Goal: Complete application form: Complete application form

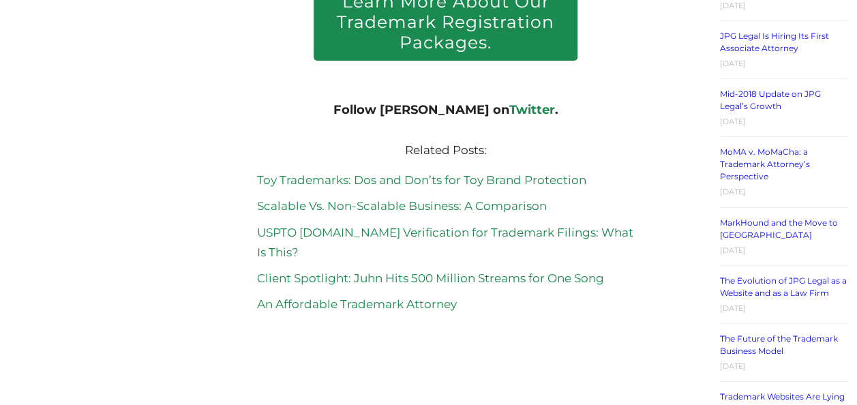
scroll to position [2395, 0]
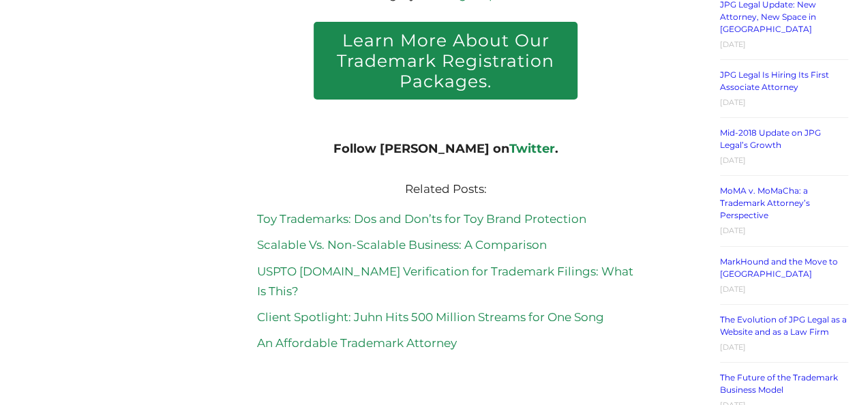
click at [440, 39] on h2 "Learn More About Our Trademark Registration Packages." at bounding box center [446, 61] width 264 height 78
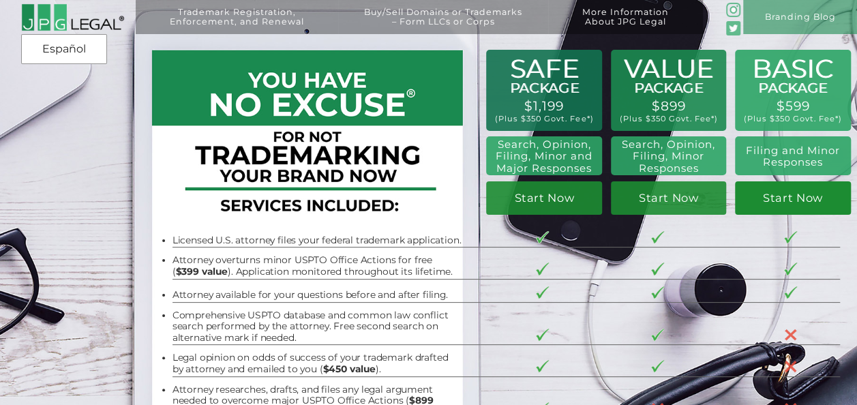
click at [815, 200] on link "Start Now" at bounding box center [793, 198] width 116 height 34
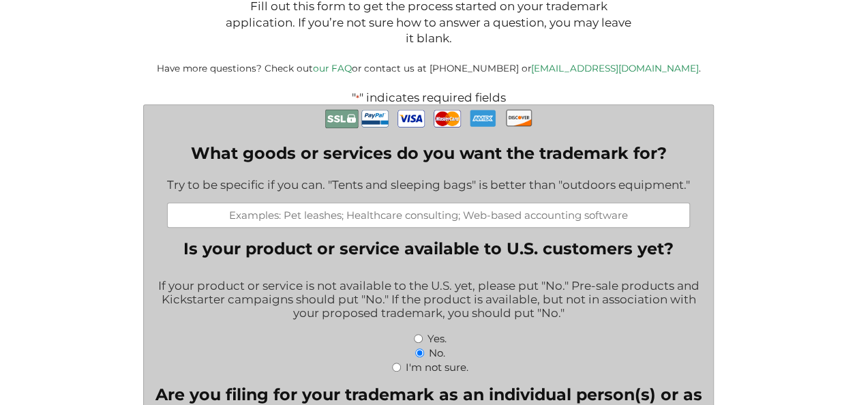
scroll to position [244, 0]
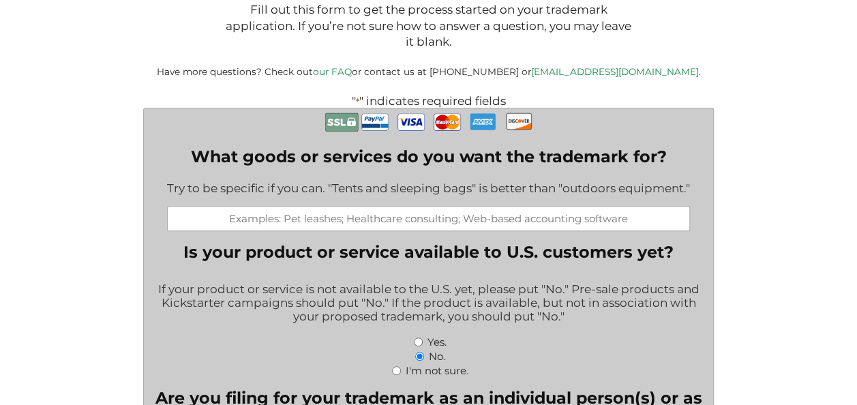
click at [333, 220] on input "What goods or services do you want the trademark for?" at bounding box center [428, 218] width 523 height 25
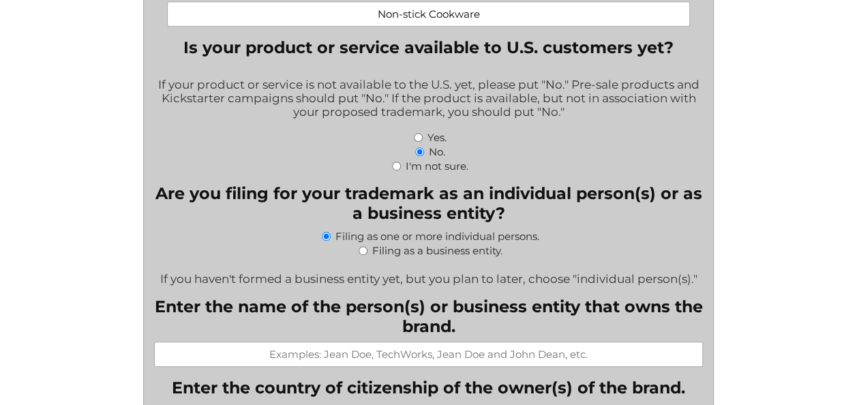
scroll to position [470, 0]
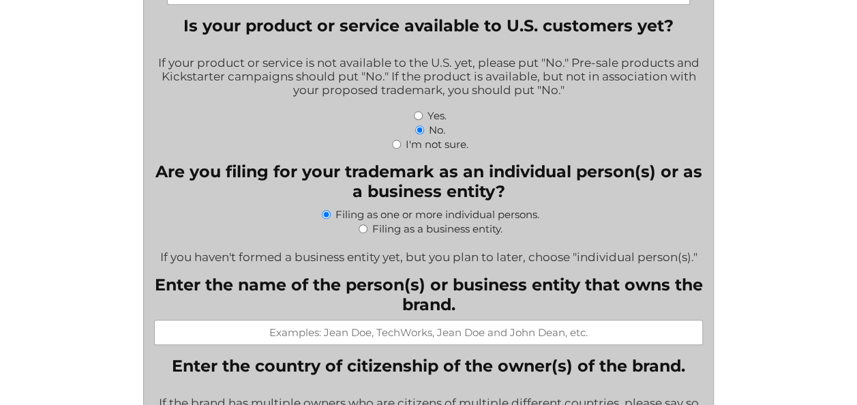
type input "Non-stick Cookware"
click at [363, 233] on input "Filing as a business entity." at bounding box center [363, 228] width 9 height 9
radio input "true"
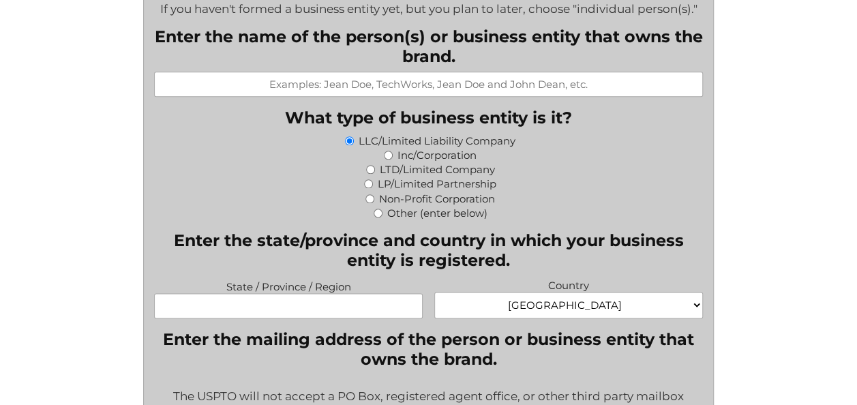
scroll to position [722, 0]
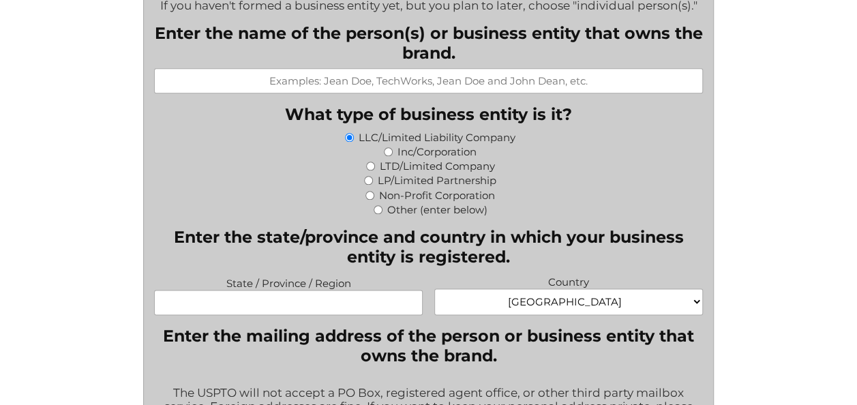
click at [421, 91] on input "Enter the name of the person(s) or business entity that owns the brand." at bounding box center [428, 80] width 549 height 25
type input "Grammy Housewares UK Ltd"
type input "--london --"
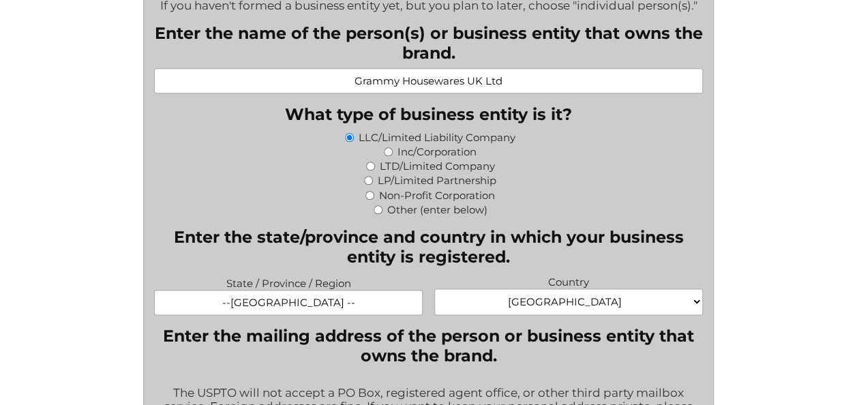
select select "United Kingdom"
type input "124 City Road,"
type input "London"
type input "--london --"
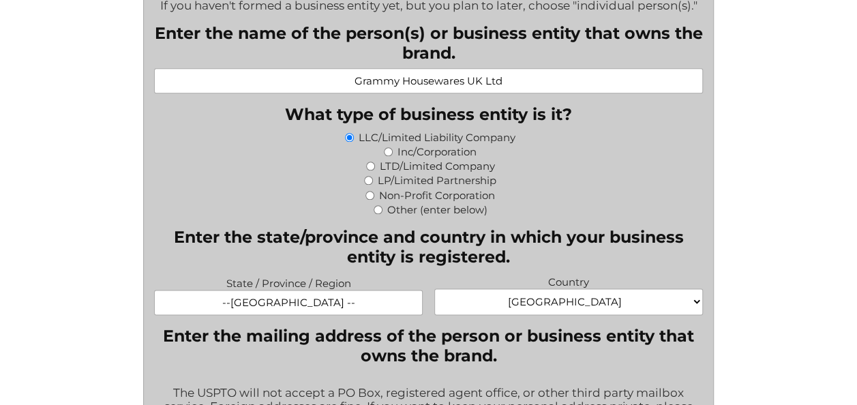
type input "B6 7EP"
select select "United Kingdom"
type input "jo.wang@grammycooker.com"
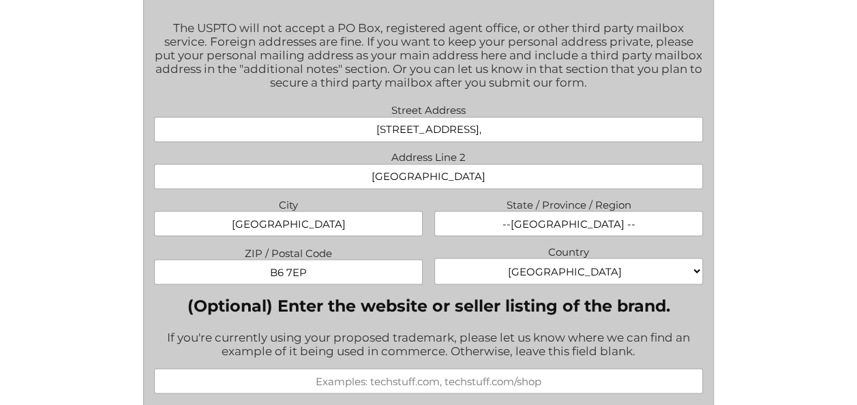
scroll to position [1094, 0]
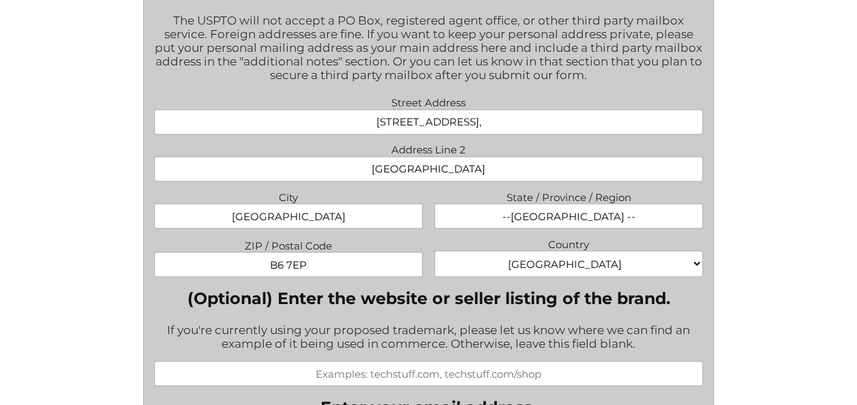
drag, startPoint x: 320, startPoint y: 275, endPoint x: 253, endPoint y: 276, distance: 66.8
click at [253, 276] on input "B6 7EP" at bounding box center [288, 264] width 269 height 25
type input "EC1V 2NX"
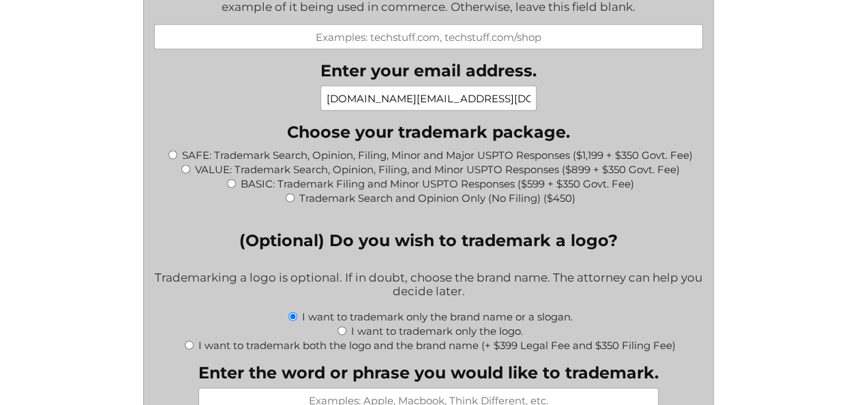
scroll to position [1434, 0]
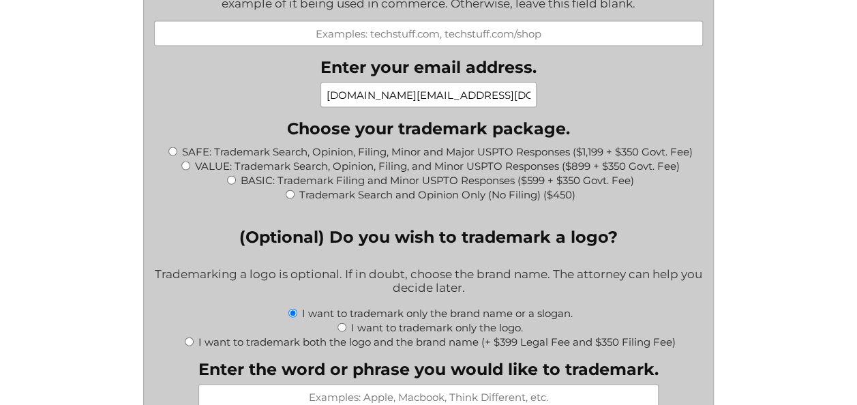
click at [232, 185] on input "BASIC: Trademark Filing and Minor USPTO Responses ($599 + $350 Govt. Fee)" at bounding box center [231, 180] width 9 height 9
radio input "true"
type input "$949.00"
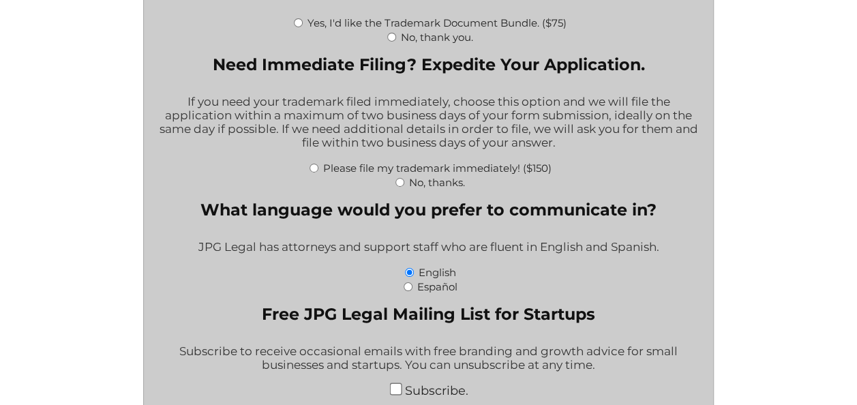
scroll to position [2385, 0]
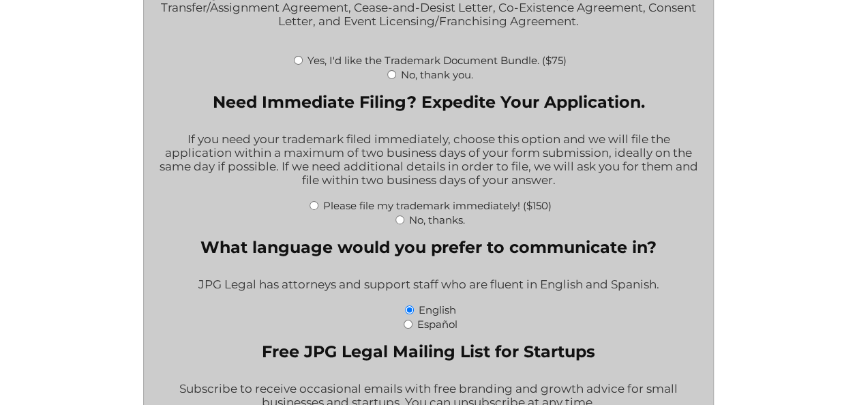
click at [391, 79] on input "No, thank you." at bounding box center [391, 74] width 9 height 9
radio input "true"
click at [398, 224] on input "No, thanks." at bounding box center [399, 219] width 9 height 9
radio input "true"
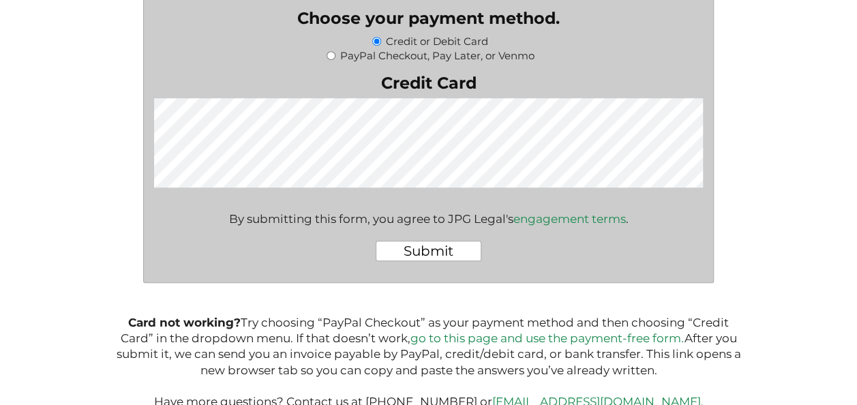
scroll to position [2979, 0]
